Goal: Task Accomplishment & Management: Use online tool/utility

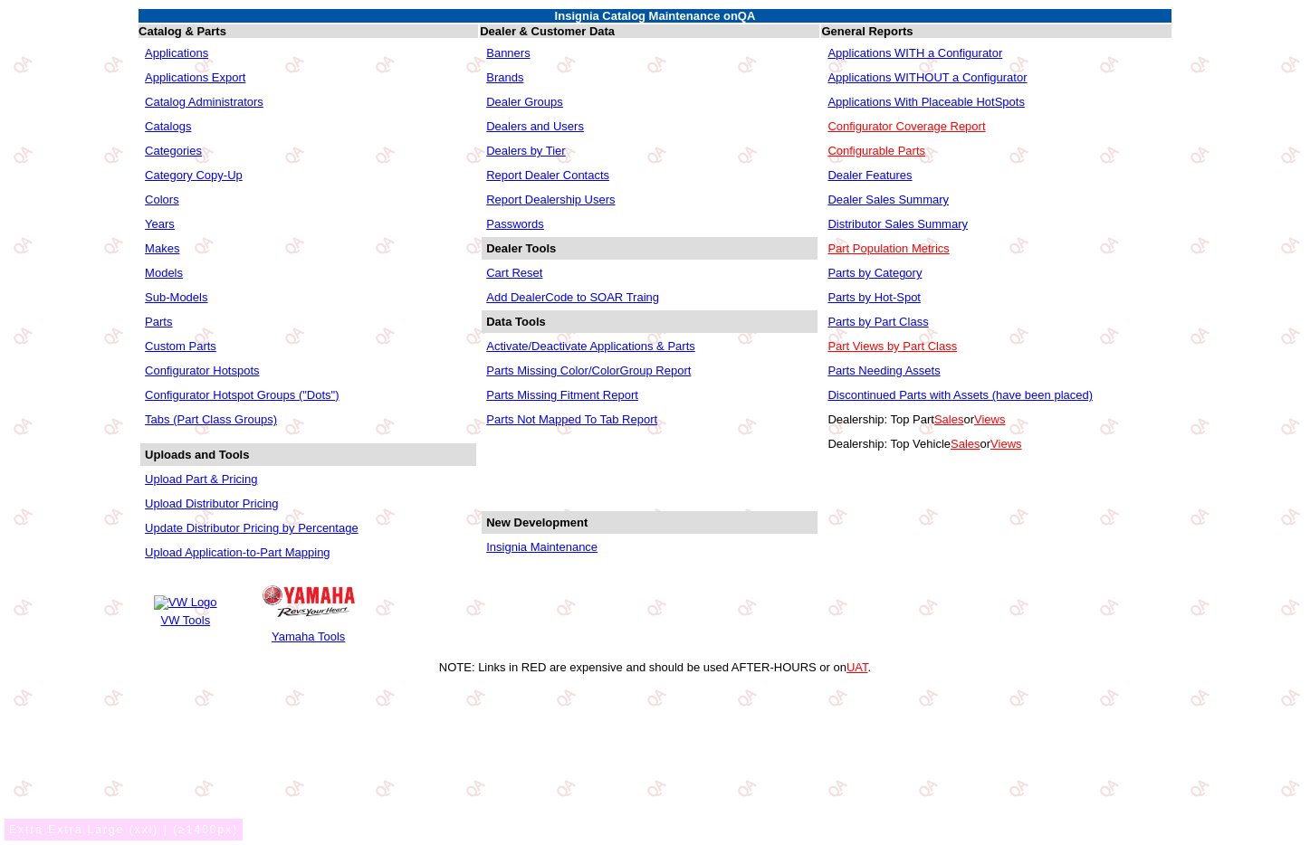
click at [159, 227] on link "Years" at bounding box center [160, 224] width 30 height 14
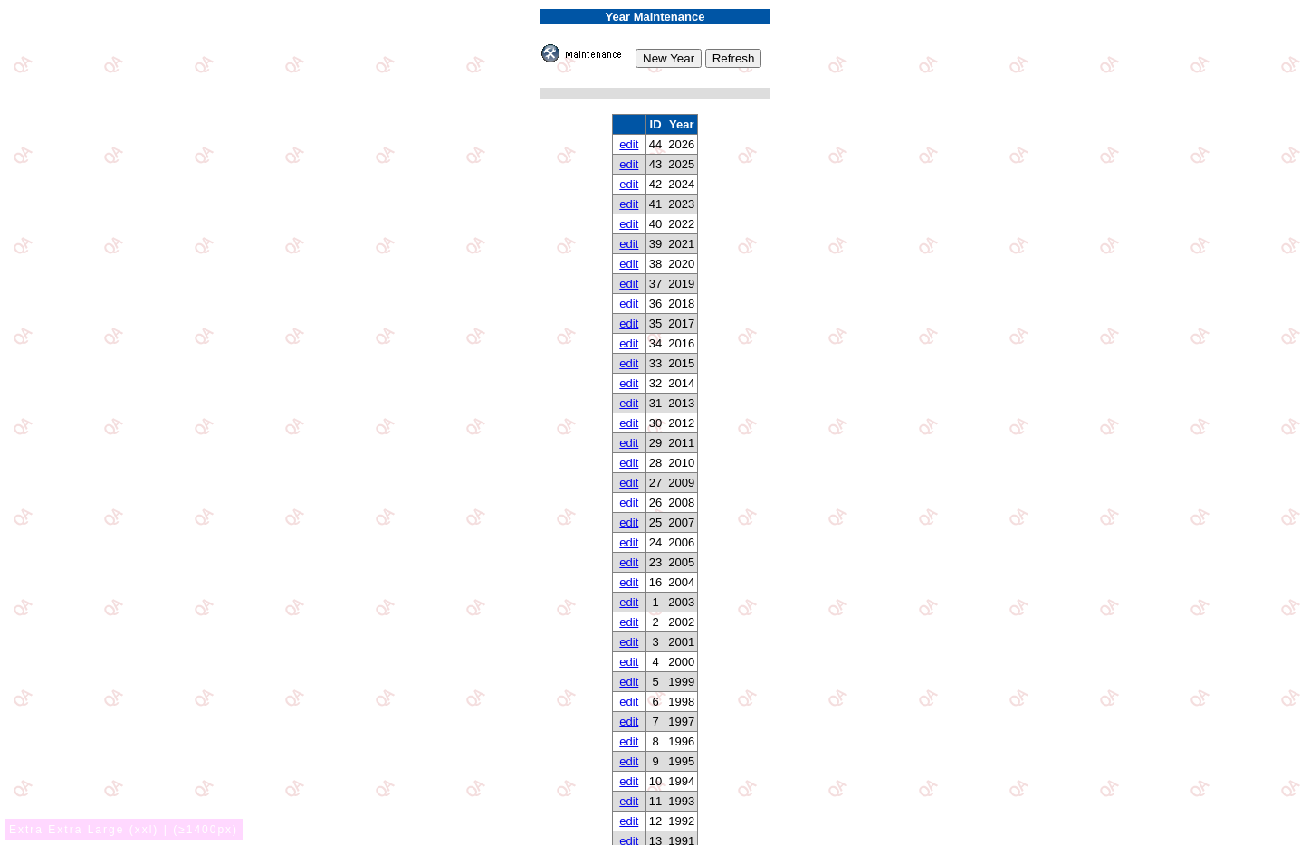
click at [624, 146] on link "edit" at bounding box center [628, 145] width 19 height 14
click at [634, 145] on link "edit" at bounding box center [628, 145] width 19 height 14
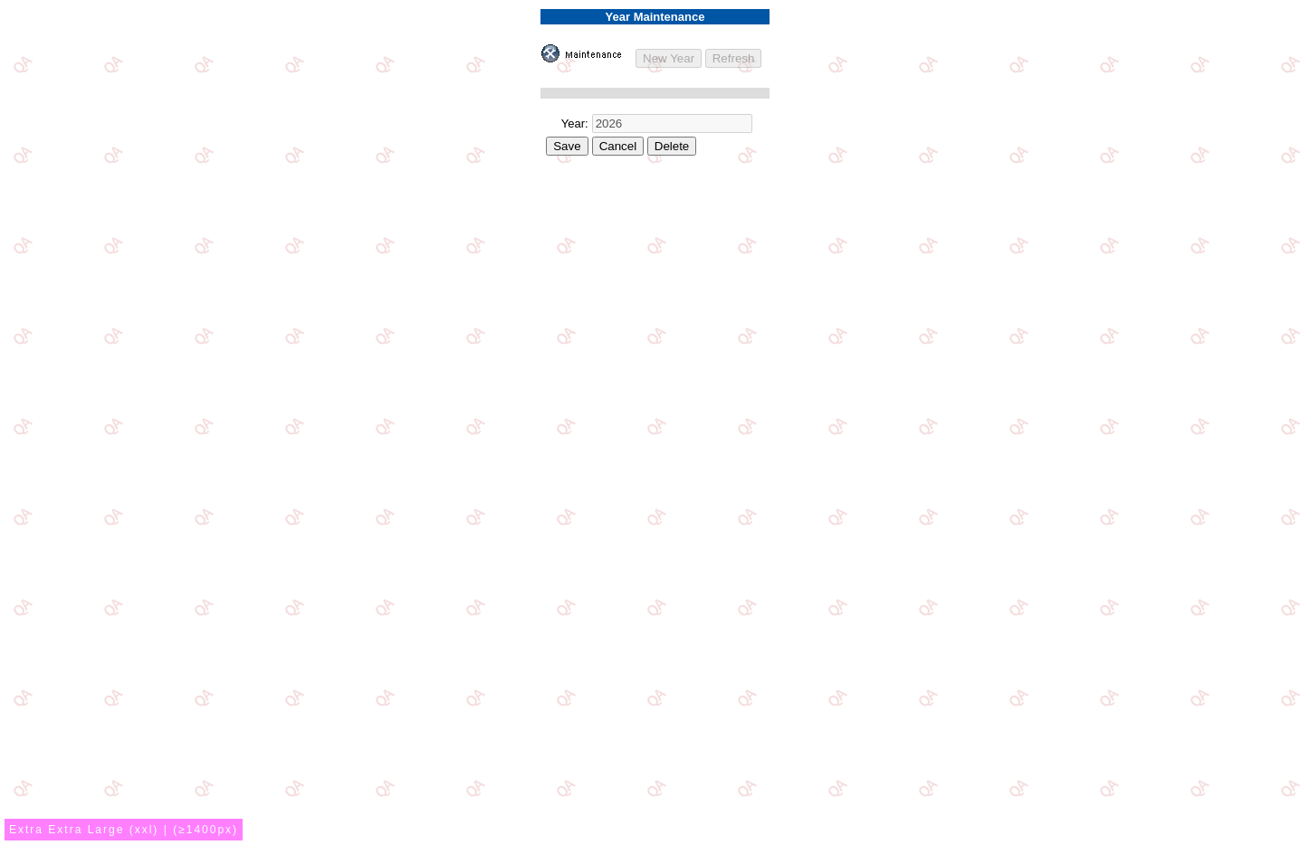
drag, startPoint x: 908, startPoint y: 303, endPoint x: 876, endPoint y: 288, distance: 35.2
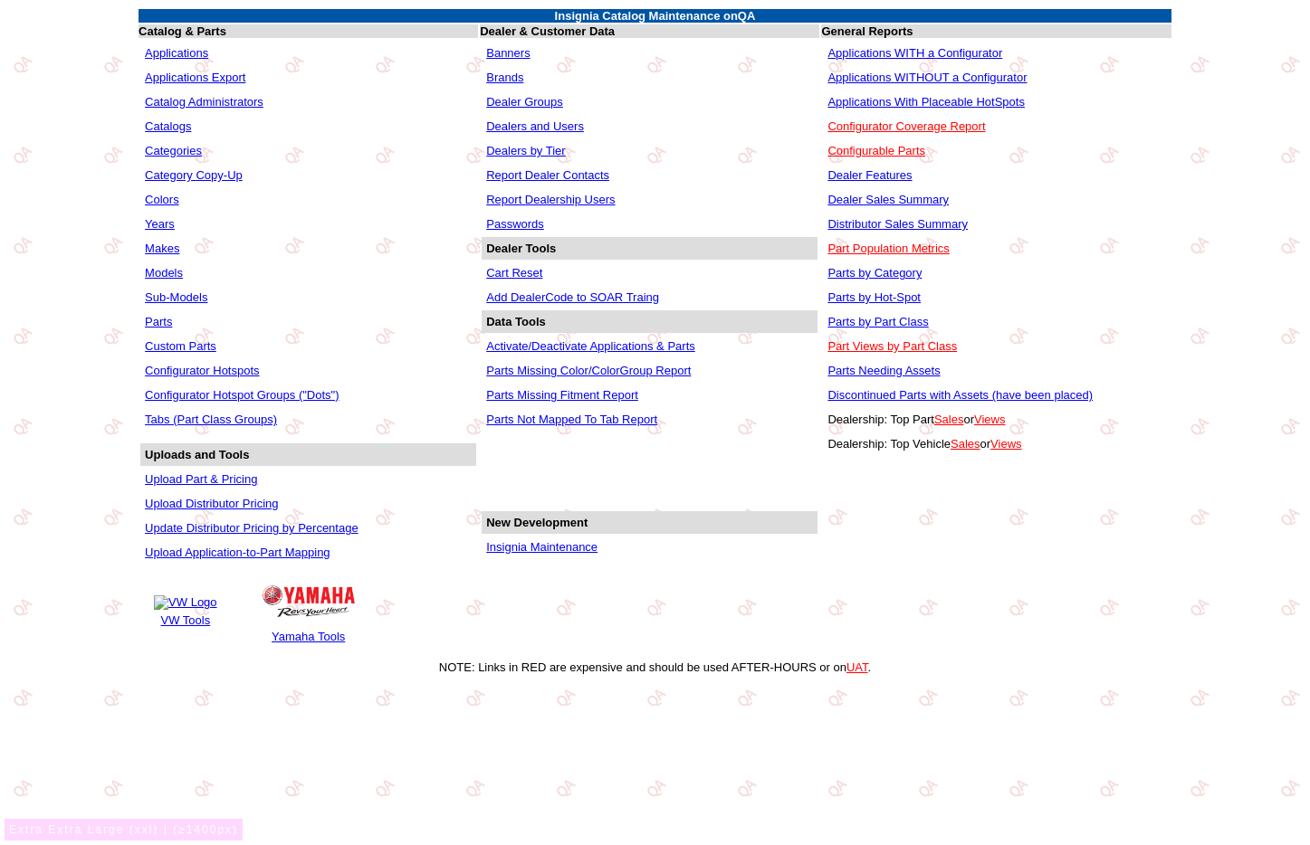
click at [166, 250] on link "Makes" at bounding box center [162, 249] width 34 height 14
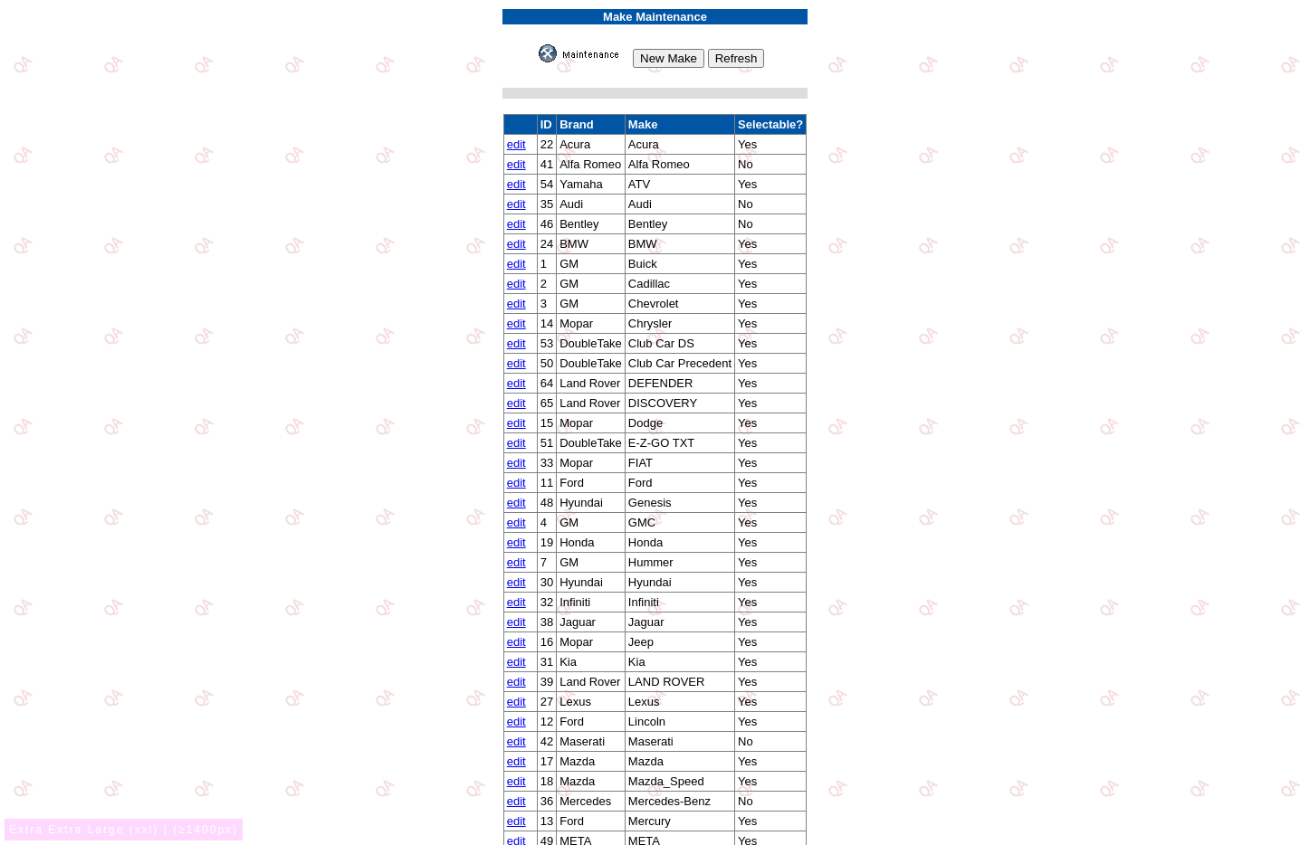
click at [513, 143] on link "edit" at bounding box center [516, 145] width 19 height 14
click at [511, 144] on link "edit" at bounding box center [516, 145] width 19 height 14
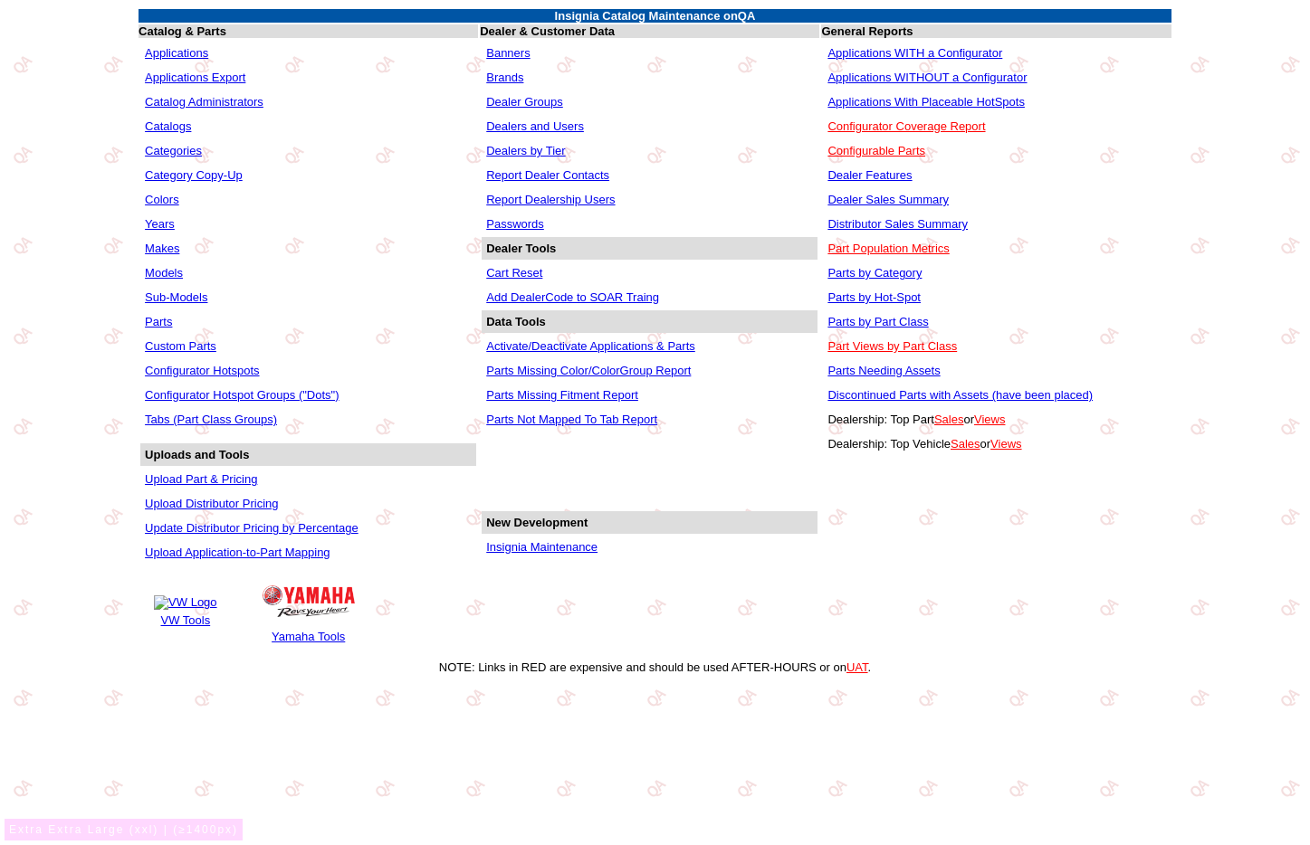
click at [176, 273] on link "Models" at bounding box center [164, 273] width 38 height 14
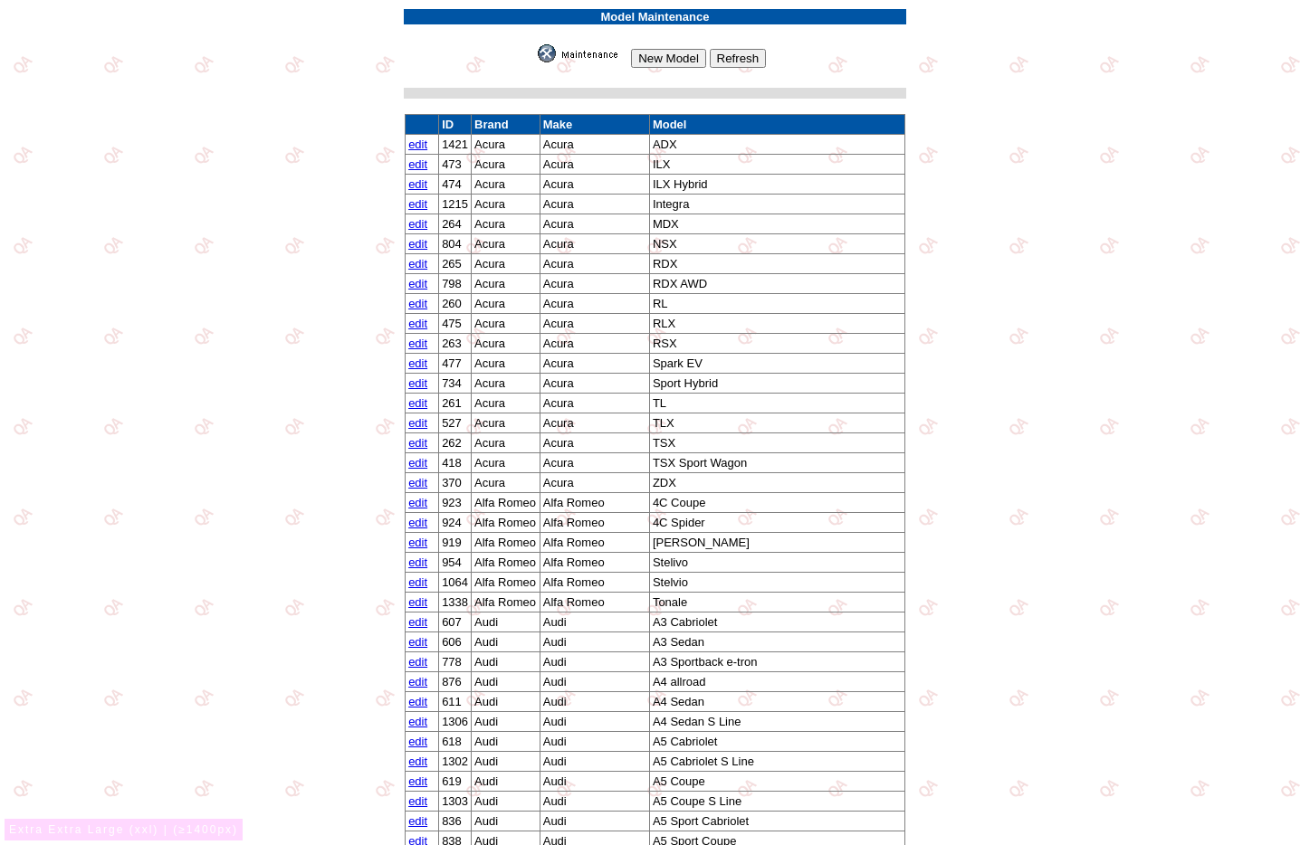
click at [424, 145] on link "edit" at bounding box center [417, 145] width 19 height 14
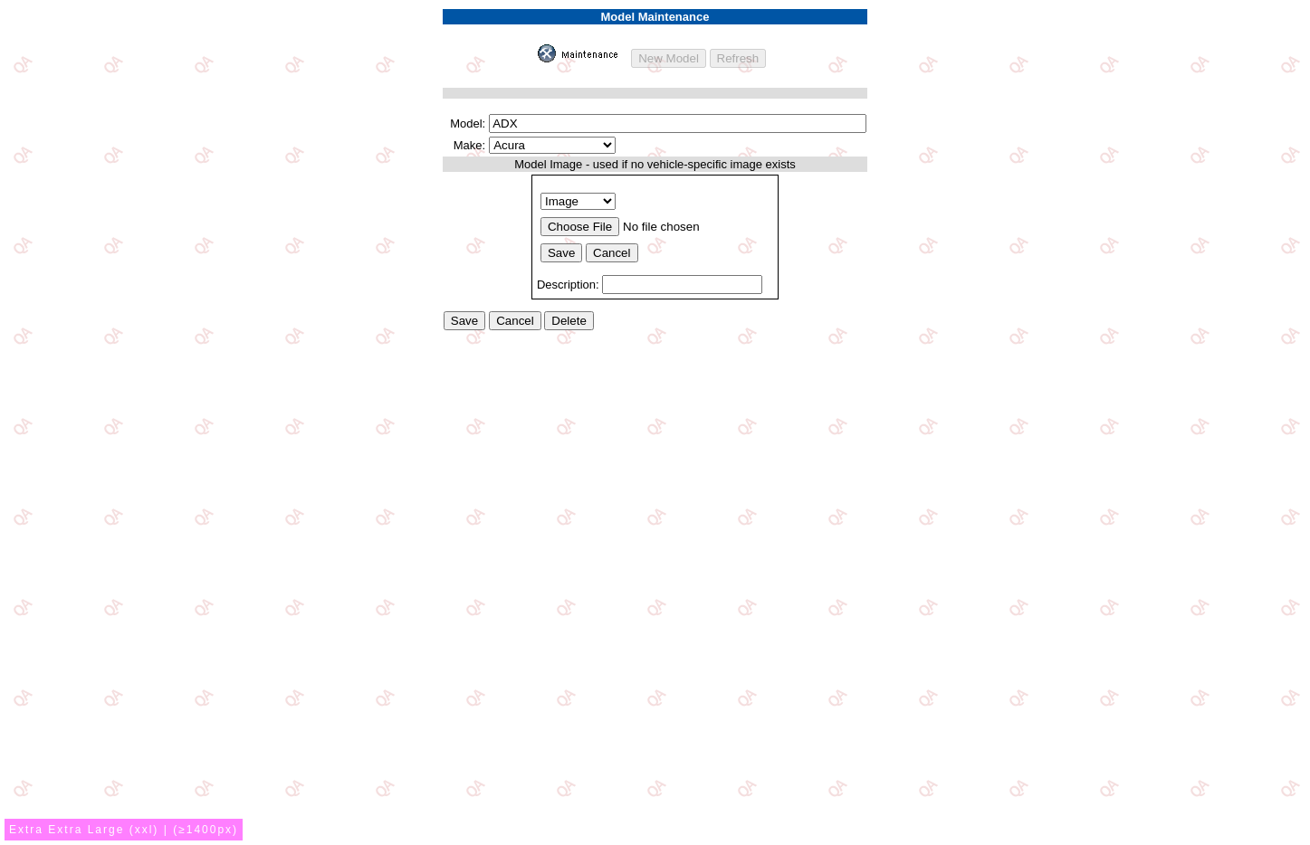
drag, startPoint x: 890, startPoint y: 486, endPoint x: 757, endPoint y: 449, distance: 138.1
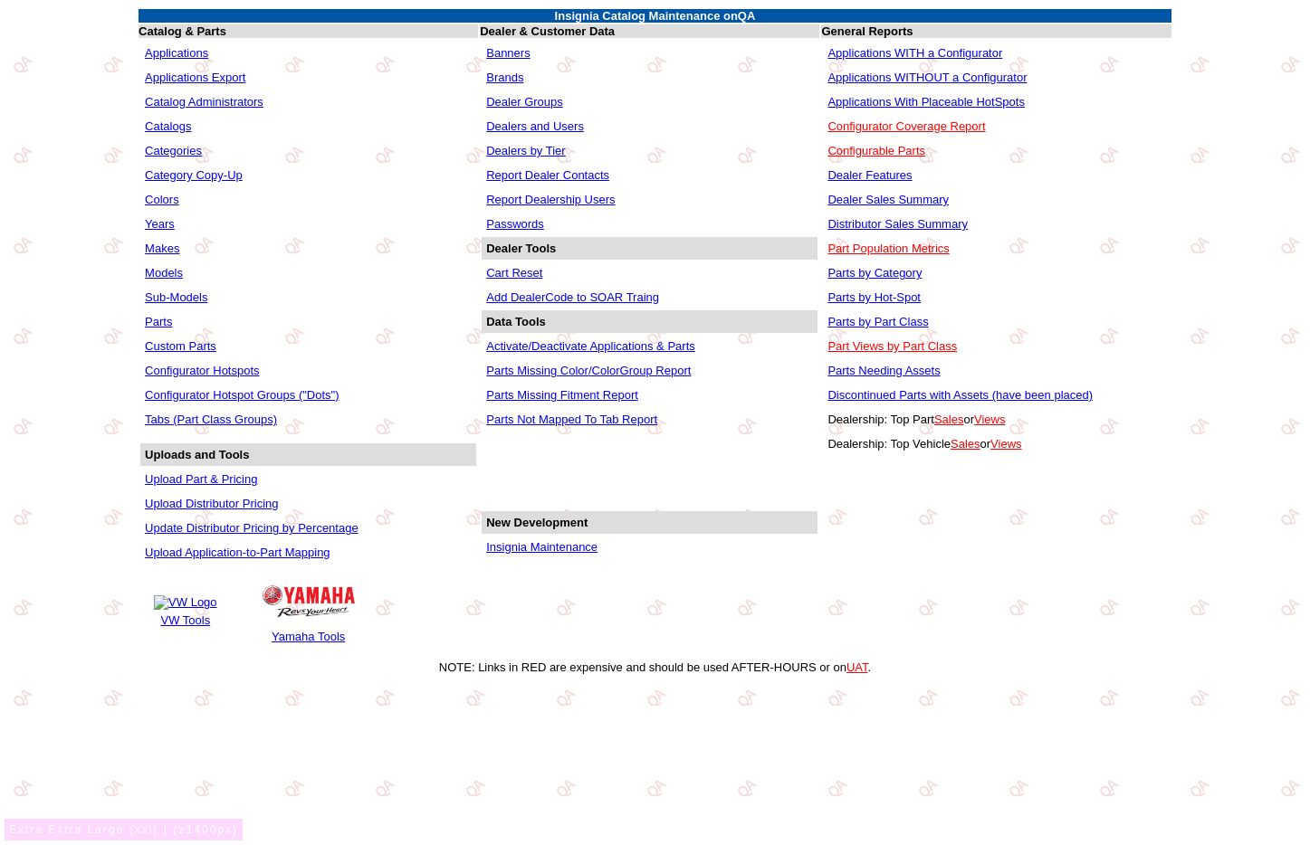
click at [166, 303] on link "Sub-Models" at bounding box center [176, 298] width 62 height 14
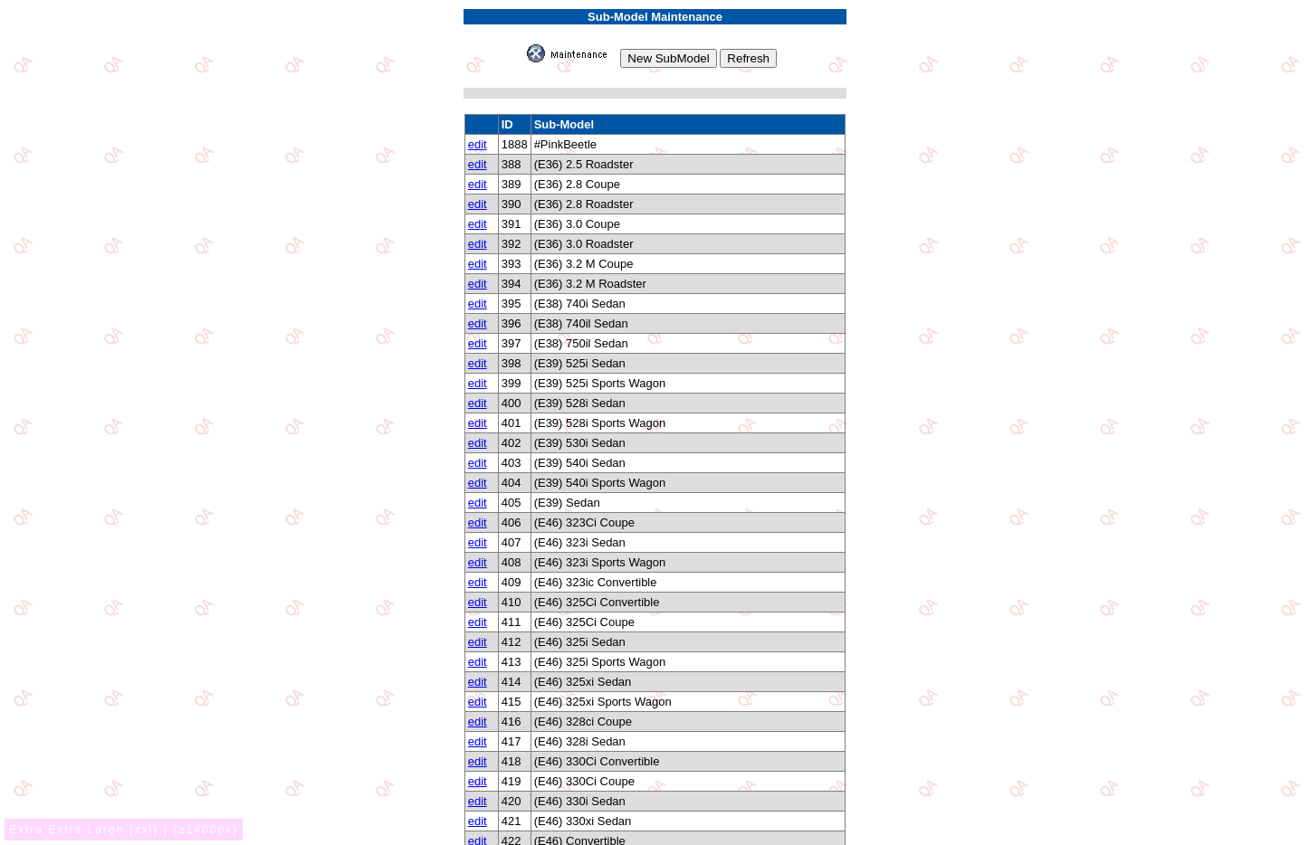
click at [475, 140] on link "edit" at bounding box center [477, 145] width 19 height 14
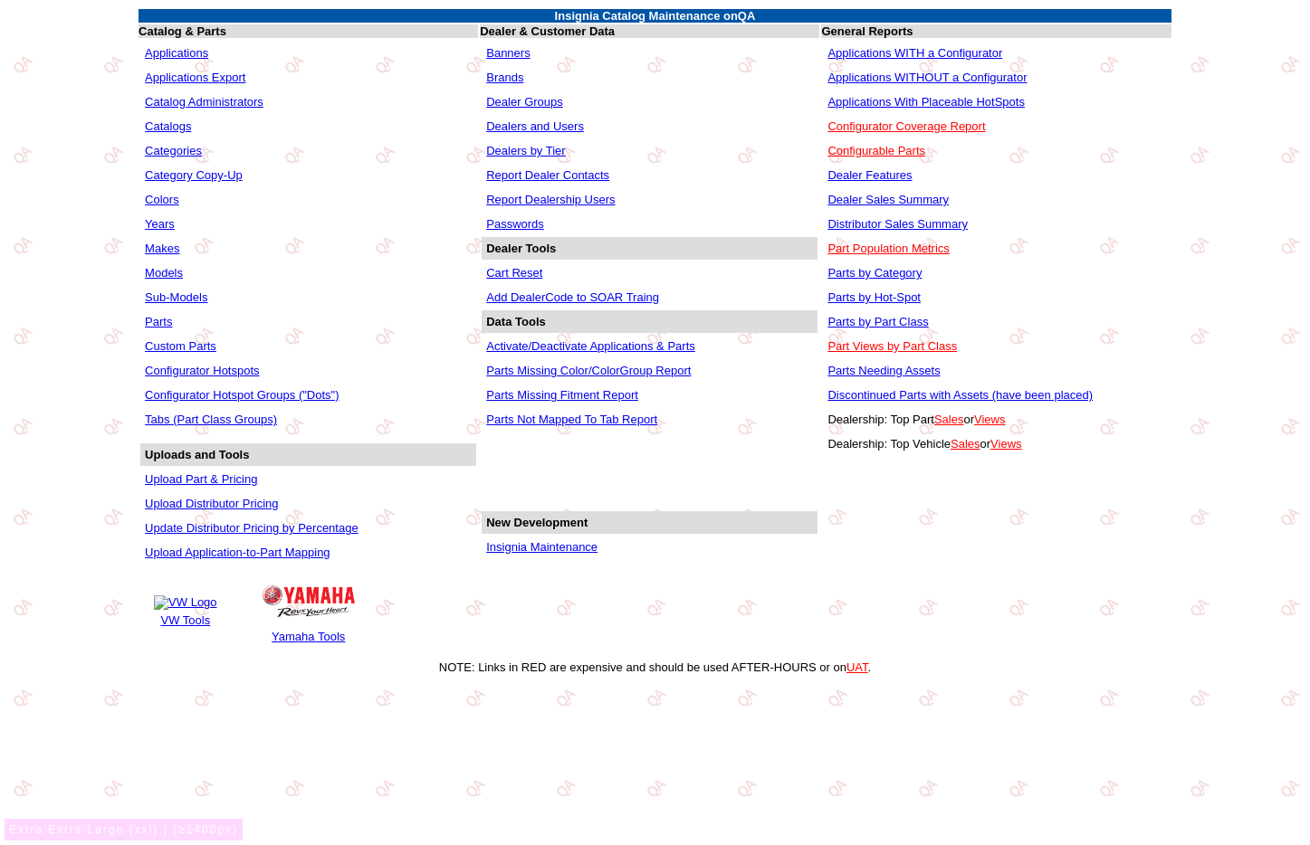
click at [165, 248] on link "Makes" at bounding box center [162, 249] width 34 height 14
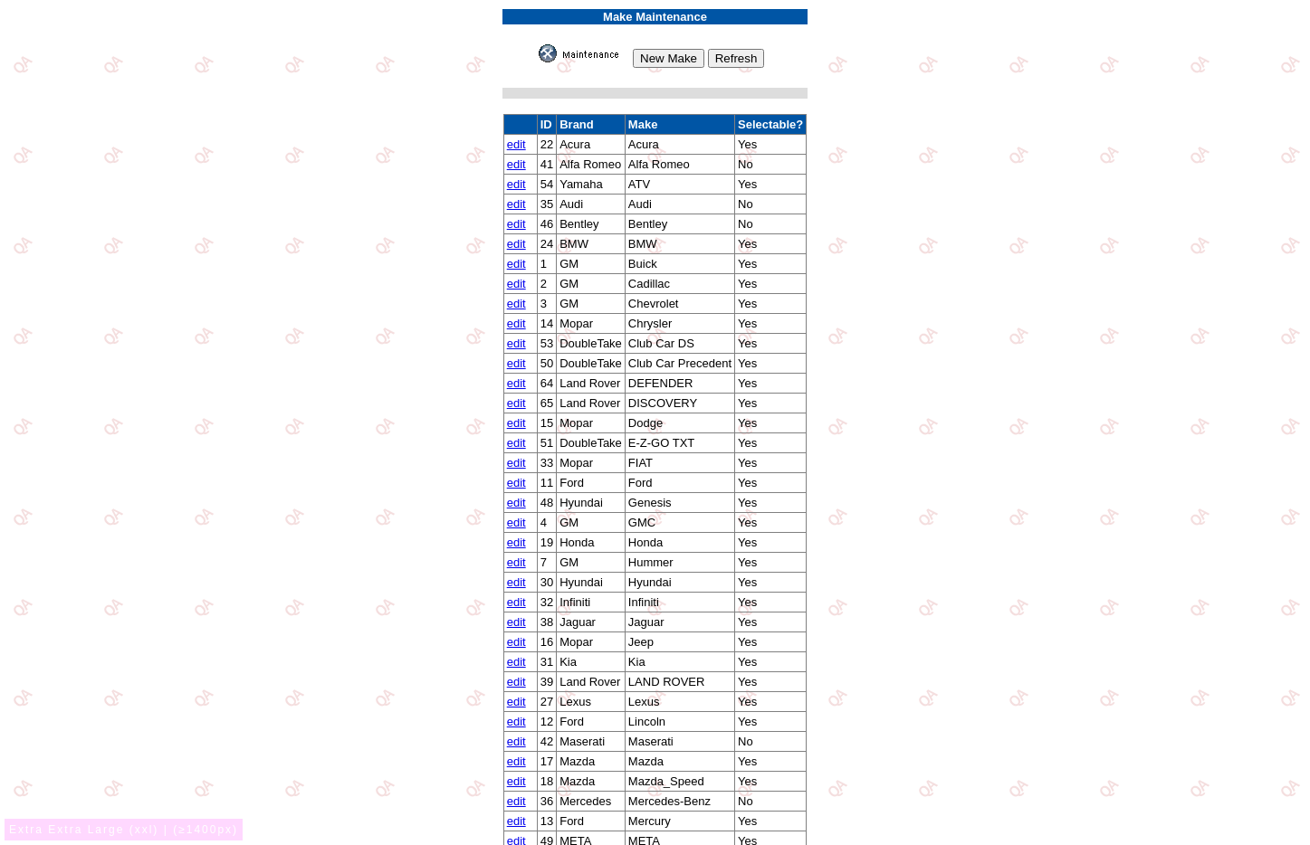
click at [512, 146] on link "edit" at bounding box center [516, 145] width 19 height 14
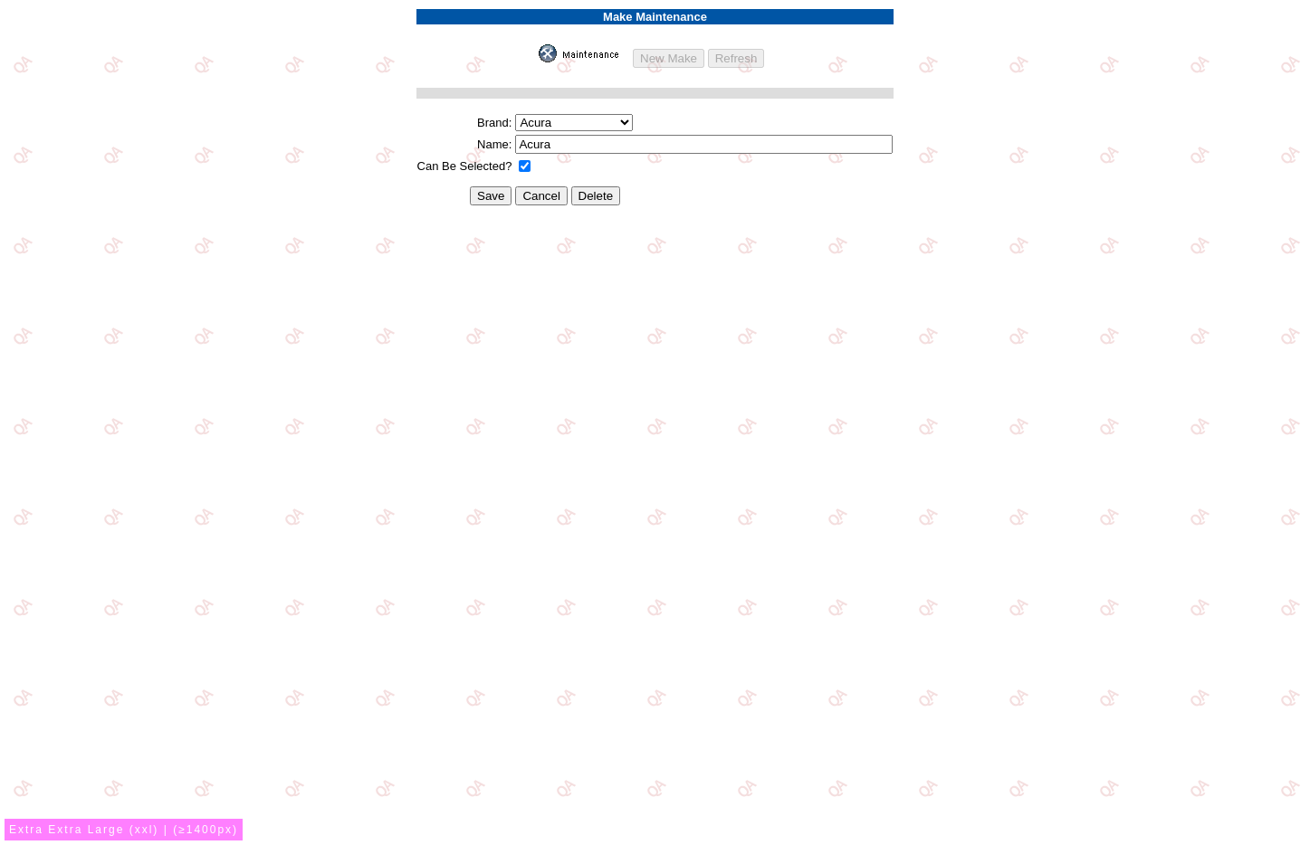
drag, startPoint x: 866, startPoint y: 397, endPoint x: 750, endPoint y: 399, distance: 115.9
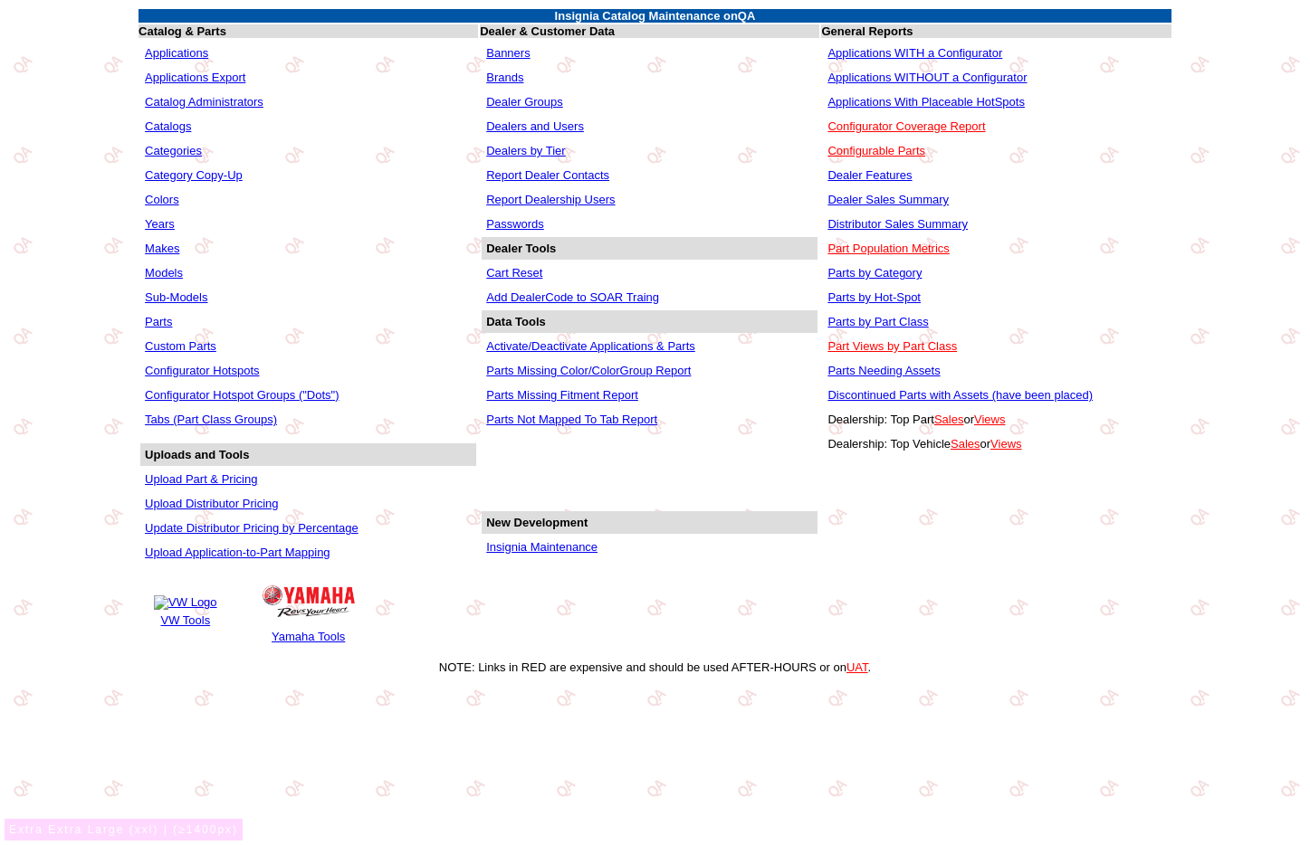
click at [176, 297] on link "Sub-Models" at bounding box center [176, 298] width 62 height 14
